Goal: Transaction & Acquisition: Purchase product/service

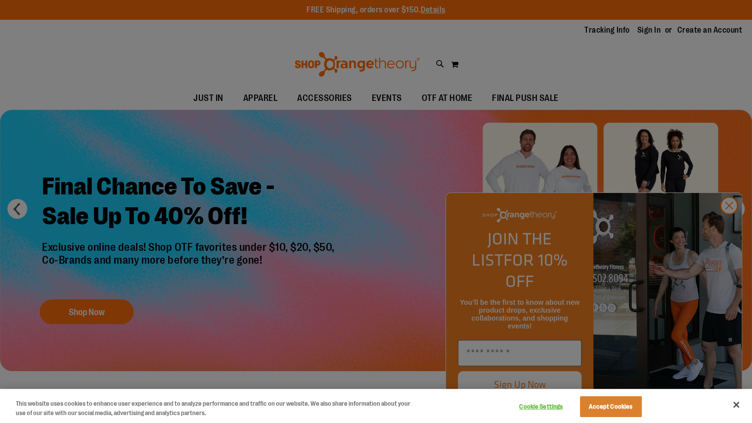
click at [530, 163] on div at bounding box center [376, 211] width 752 height 423
click at [730, 226] on div at bounding box center [376, 211] width 752 height 423
click at [609, 405] on button "Accept Cookies" at bounding box center [611, 406] width 62 height 21
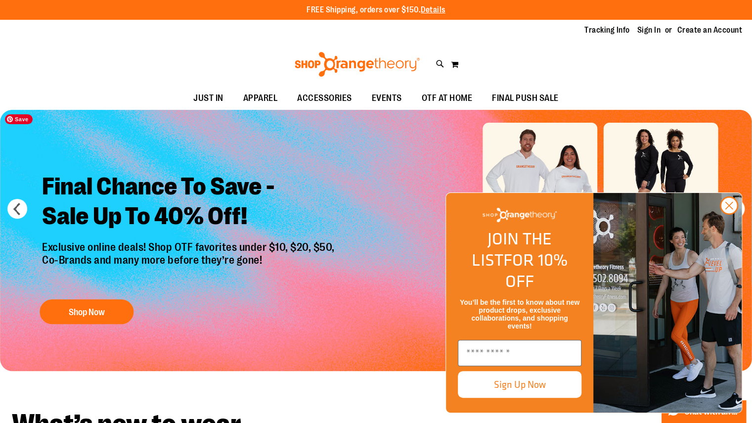
click at [538, 161] on img "Slide 1 of 6" at bounding box center [376, 240] width 752 height 261
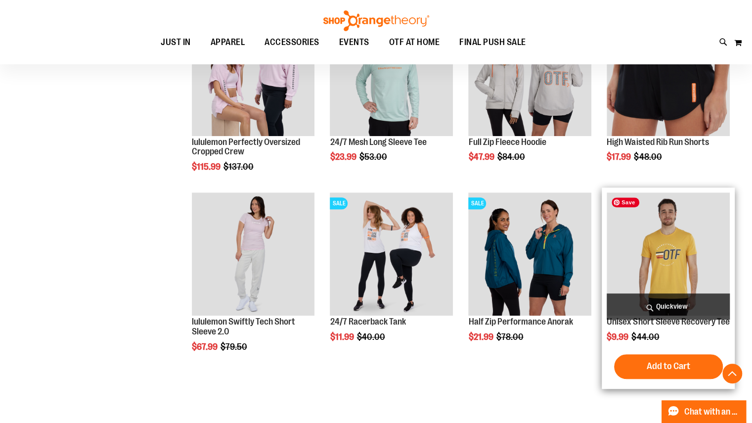
scroll to position [396, 0]
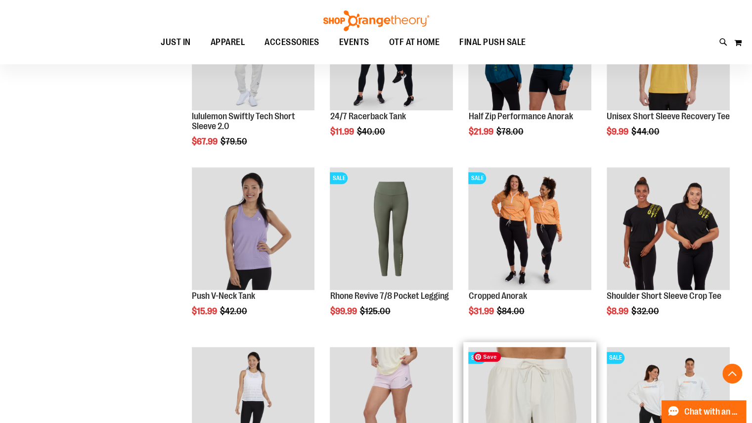
scroll to position [643, 0]
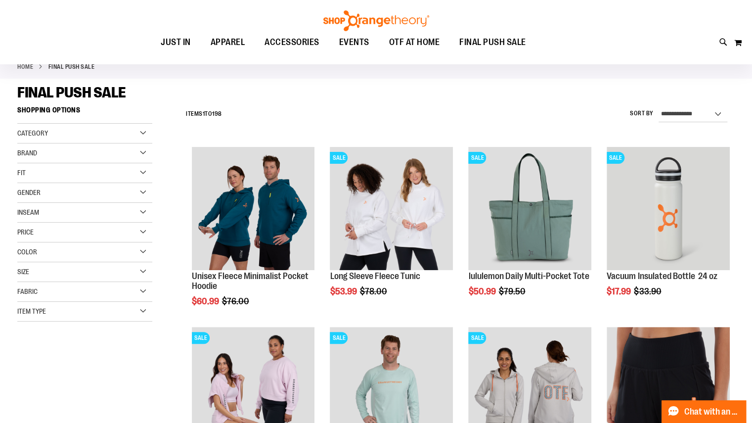
scroll to position [49, 0]
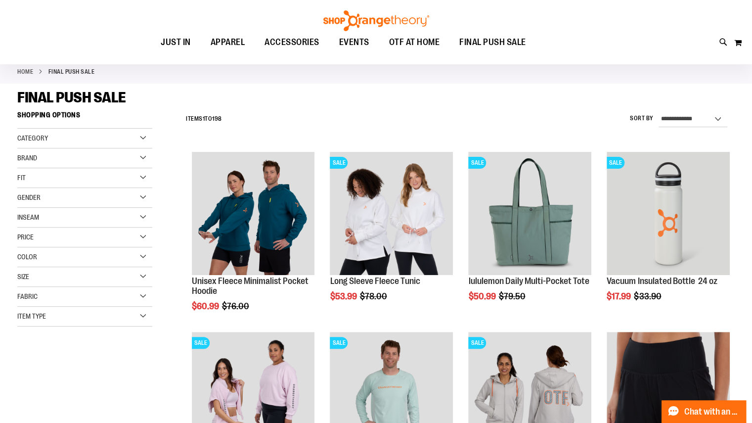
click at [48, 198] on div "Gender" at bounding box center [84, 198] width 135 height 20
click at [49, 239] on span "31 items" at bounding box center [57, 238] width 16 height 10
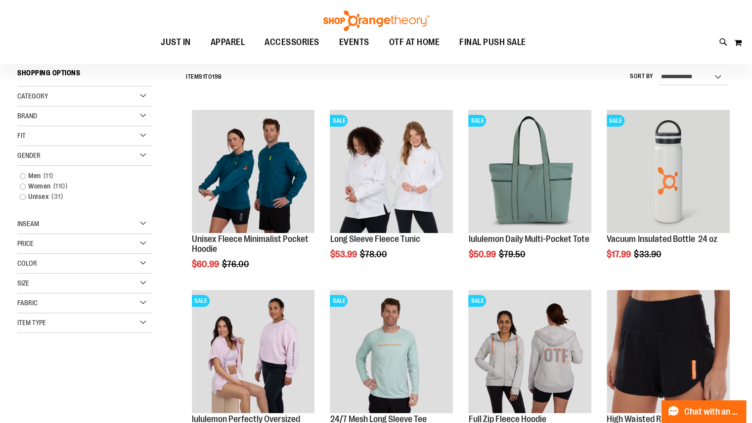
scroll to position [92, 0]
click at [40, 196] on link "Unisex 31 items" at bounding box center [80, 196] width 130 height 10
click at [24, 195] on link "Unisex 31 items" at bounding box center [80, 196] width 130 height 10
click at [23, 196] on link "Unisex 31 items" at bounding box center [80, 196] width 130 height 10
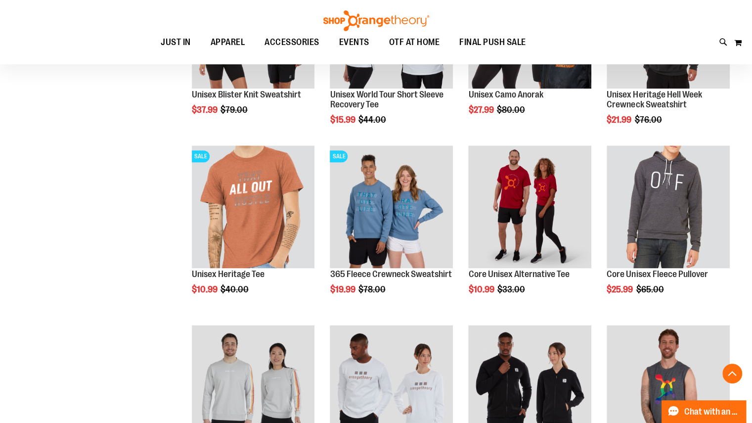
scroll to position [686, 0]
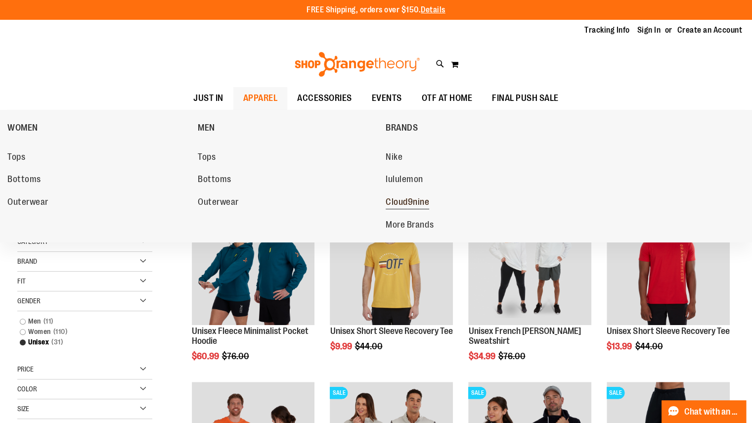
click at [422, 203] on span "Cloud9nine" at bounding box center [408, 203] width 44 height 12
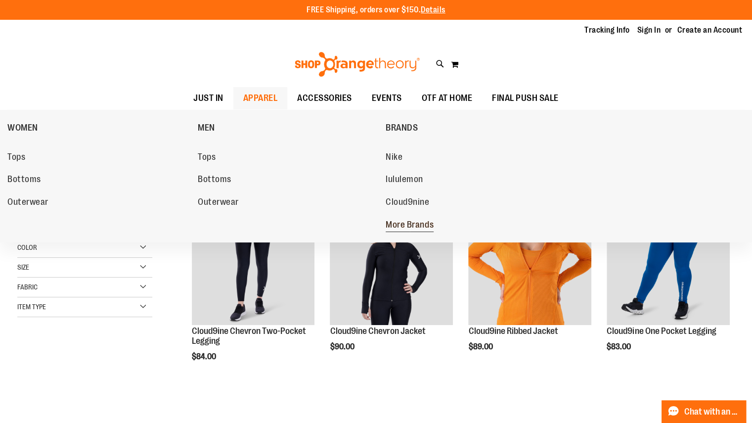
click at [421, 230] on span "More Brands" at bounding box center [410, 226] width 48 height 12
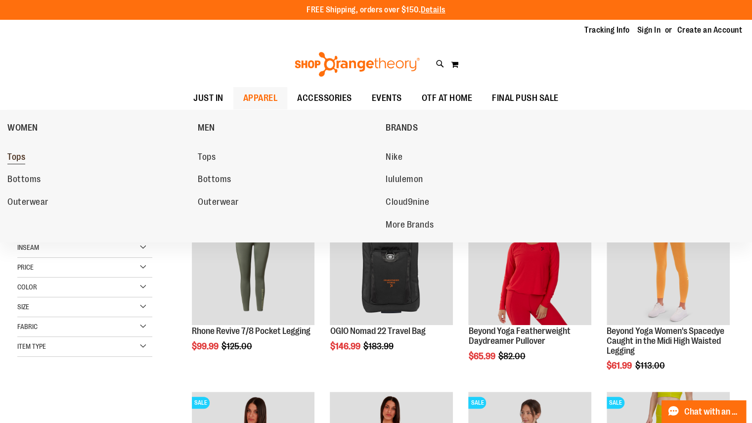
click at [25, 156] on span "Tops" at bounding box center [16, 158] width 18 height 12
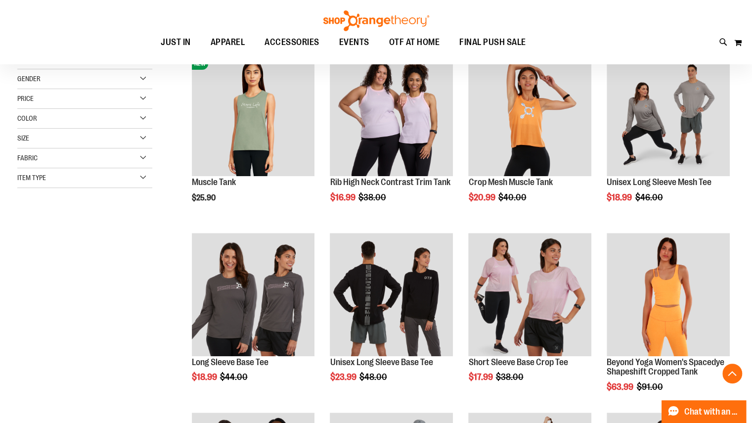
scroll to position [495, 0]
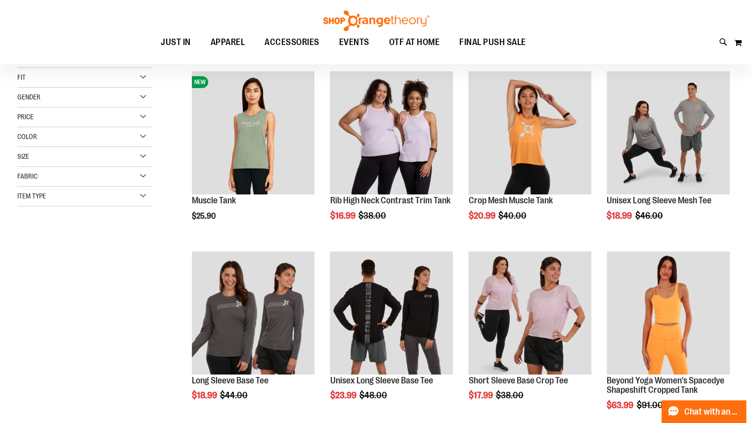
scroll to position [49, 0]
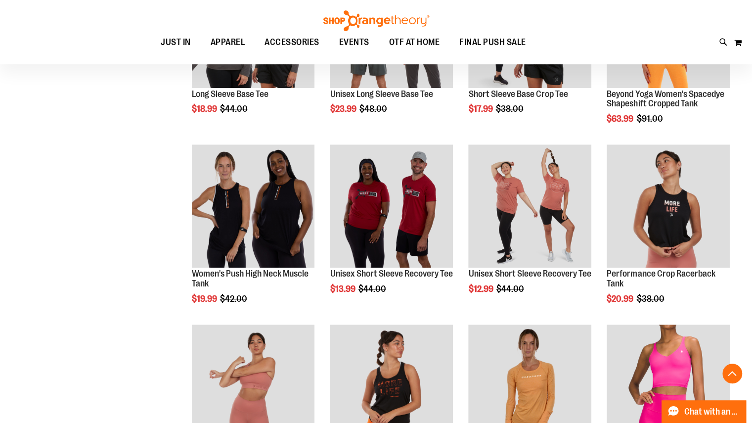
scroll to position [445, 0]
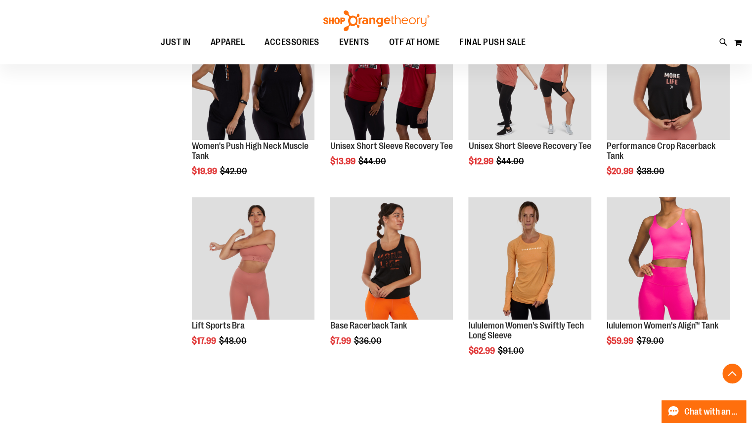
scroll to position [445, 0]
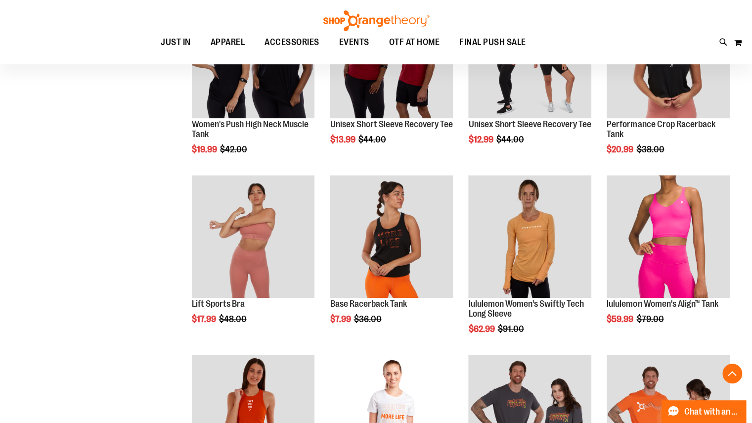
scroll to position [693, 0]
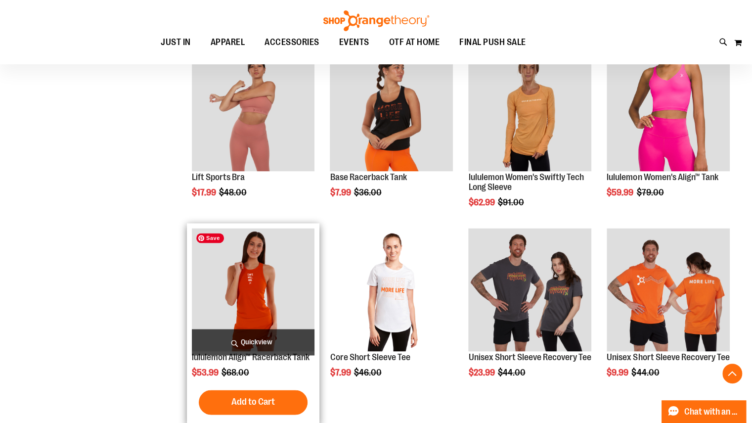
click at [270, 283] on img "product" at bounding box center [253, 289] width 123 height 123
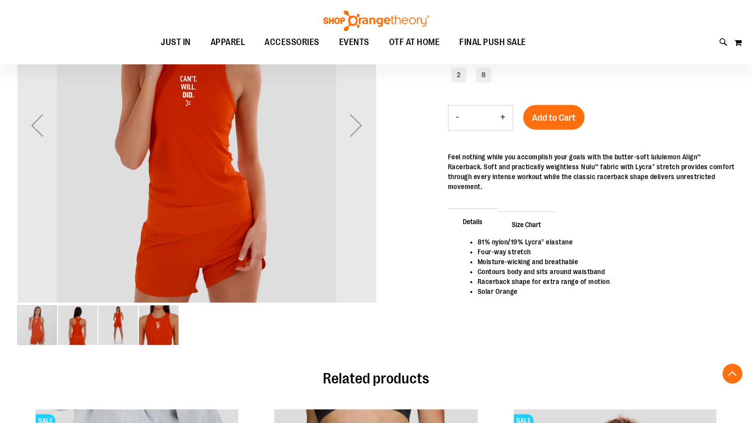
scroll to position [197, 0]
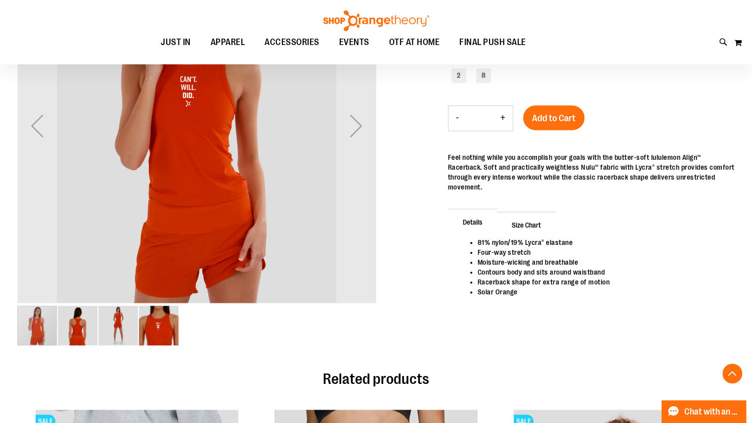
click at [116, 331] on img "image 3 of 4" at bounding box center [118, 326] width 40 height 40
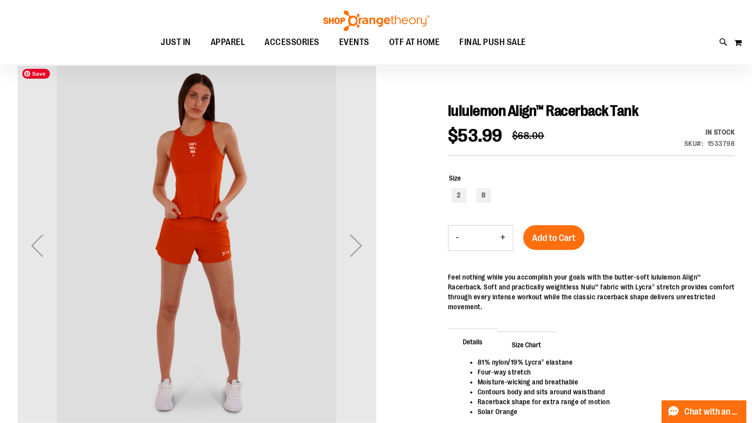
scroll to position [49, 0]
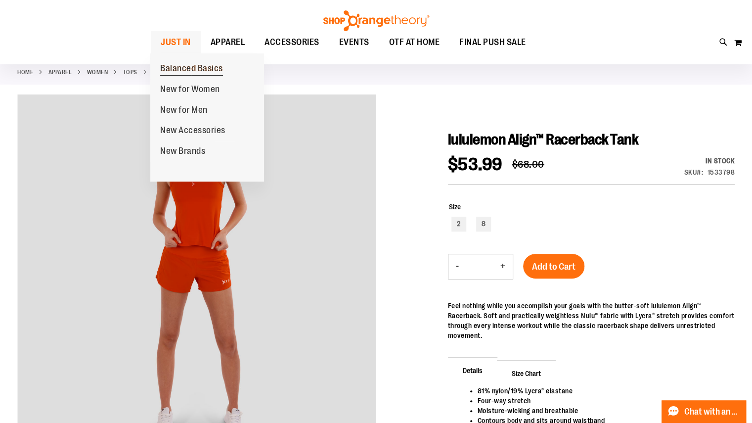
click at [182, 69] on span "Balanced Basics" at bounding box center [191, 69] width 63 height 12
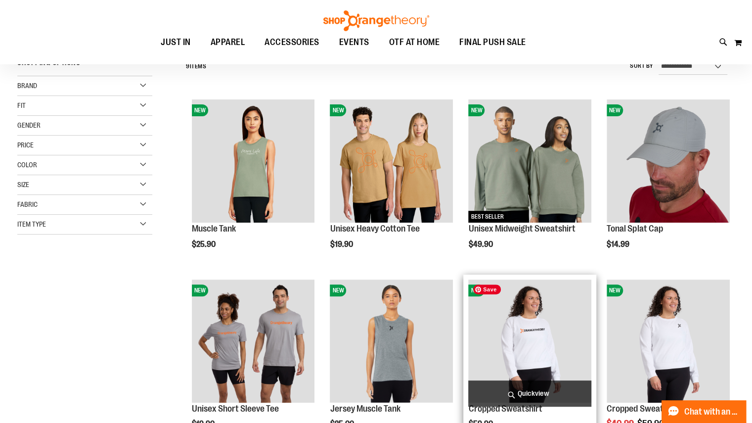
scroll to position [99, 0]
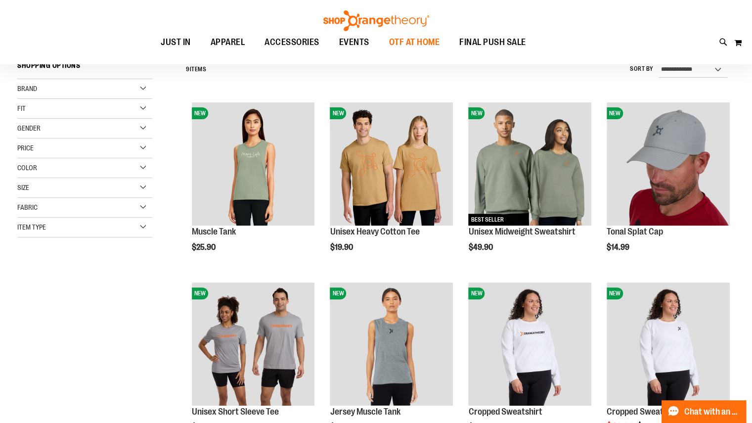
click at [433, 47] on span "OTF AT HOME" at bounding box center [414, 42] width 51 height 22
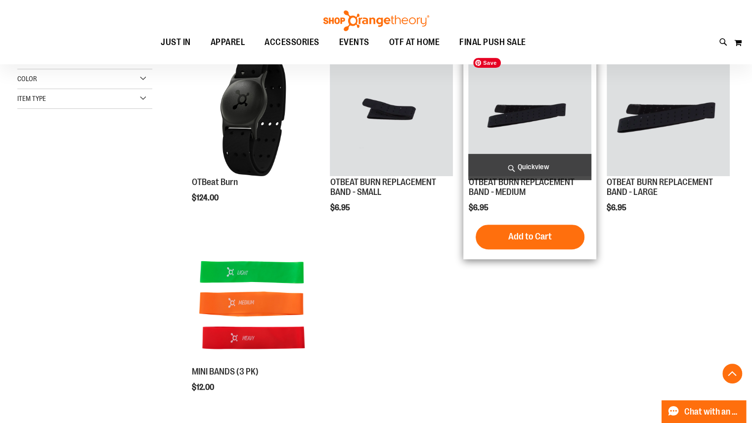
scroll to position [421, 0]
